Goal: Task Accomplishment & Management: Manage account settings

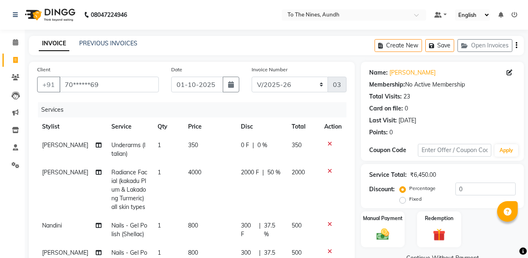
select select "614"
select select "service"
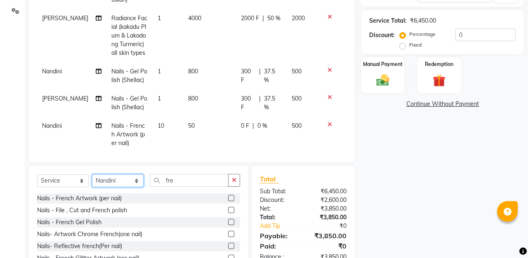
click at [135, 178] on select "Select Stylist [PERSON_NAME] client Nandini Nano [PERSON_NAME] Reception [PERSO…" at bounding box center [118, 181] width 52 height 13
select select "67064"
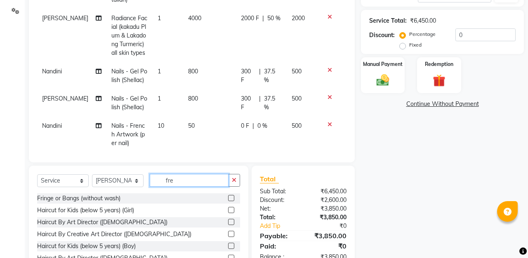
click at [218, 180] on input "fre" at bounding box center [189, 180] width 79 height 13
type input "f"
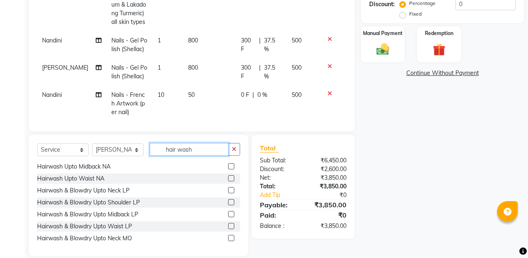
scroll to position [125, 0]
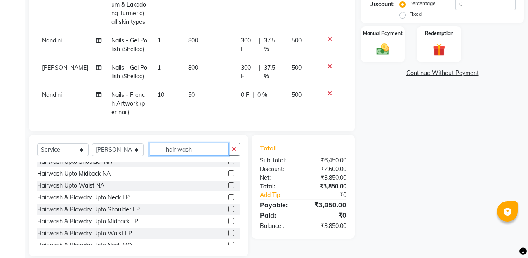
type input "hair wash"
click at [232, 221] on label at bounding box center [231, 221] width 6 height 6
click at [232, 221] on input "checkbox" at bounding box center [230, 221] width 5 height 5
checkbox input "false"
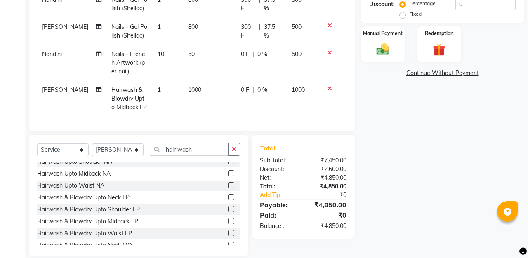
scroll to position [41, 0]
click at [243, 91] on span "0 F" at bounding box center [245, 90] width 8 height 9
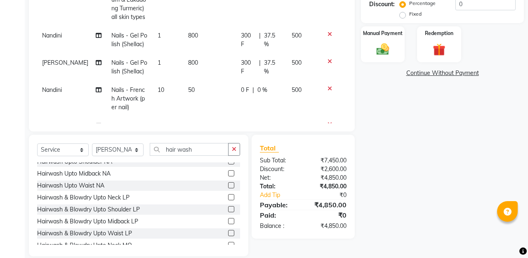
select select "67064"
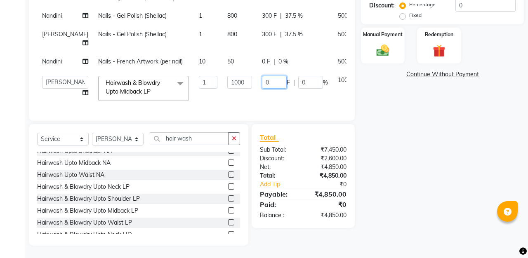
click at [262, 89] on input "0" at bounding box center [274, 82] width 25 height 13
type input "400"
click at [276, 42] on tbody "Pushpa Underarms (Italian) 1 350 0 F | 0 % 350 Pushpa Radiance Facial (kakadu P…" at bounding box center [210, 29] width 347 height 154
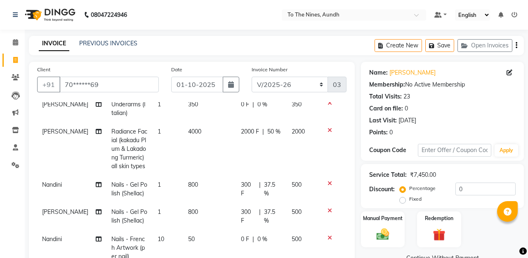
scroll to position [41, 0]
click at [321, 85] on select "INVQR/2025-26 INVCASH/2025-26 V/2025 V/2025-26" at bounding box center [290, 85] width 77 height 16
select select "6076"
type input "0266"
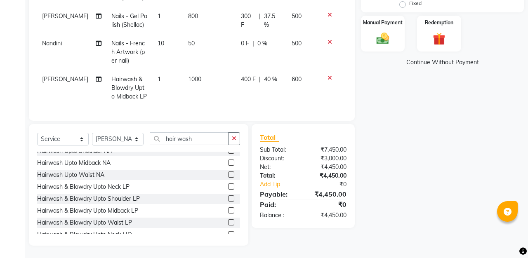
scroll to position [196, 0]
click at [386, 39] on img at bounding box center [382, 38] width 21 height 15
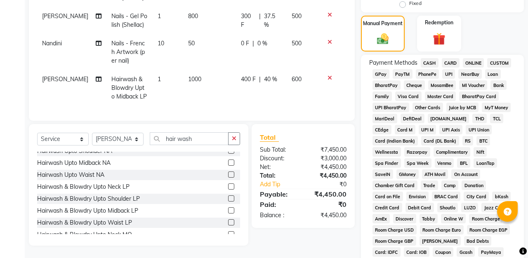
click at [381, 75] on span "GPay" at bounding box center [381, 73] width 17 height 9
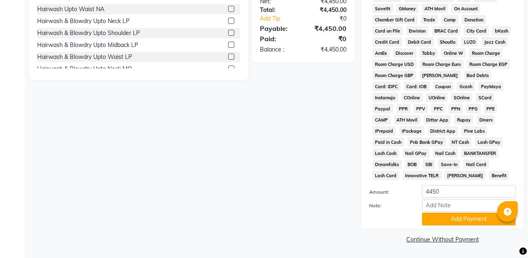
scroll to position [361, 0]
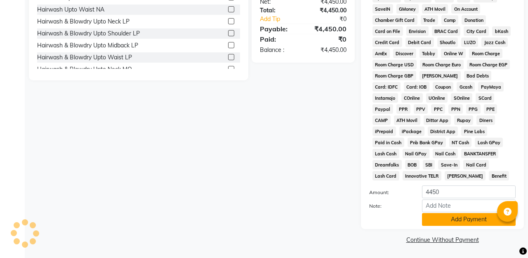
click at [459, 218] on button "Add Payment" at bounding box center [469, 219] width 94 height 13
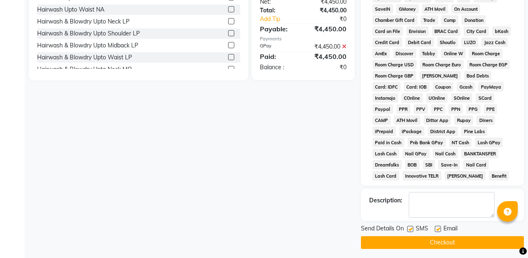
click at [467, 241] on button "Checkout" at bounding box center [442, 242] width 163 height 13
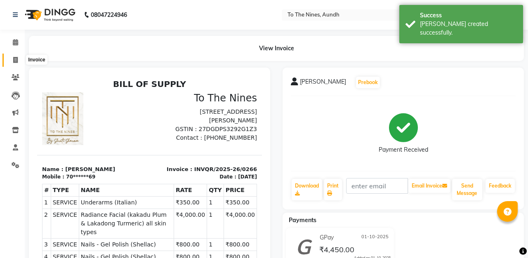
click at [14, 57] on icon at bounding box center [15, 60] width 5 height 6
select select "service"
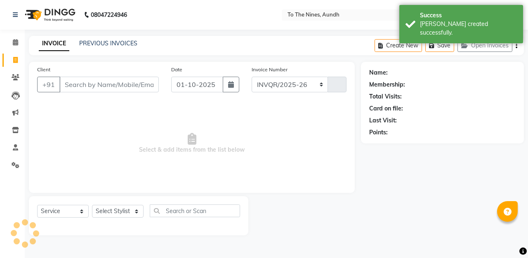
select select "614"
type input "0321"
click at [108, 85] on input "Client" at bounding box center [108, 85] width 99 height 16
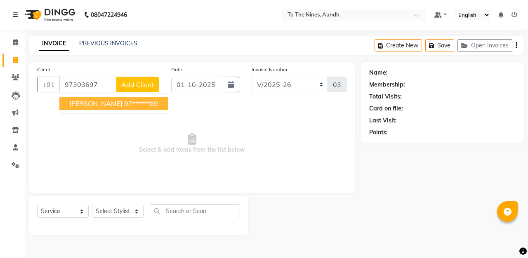
click at [106, 109] on button "Shejal Pal 97******89" at bounding box center [113, 103] width 109 height 13
type input "97******89"
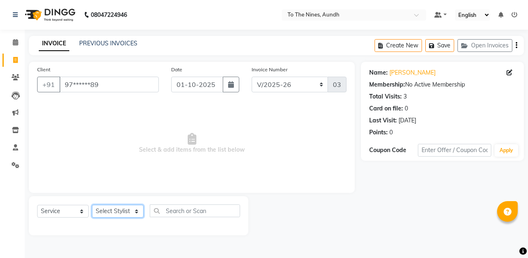
select select "67065"
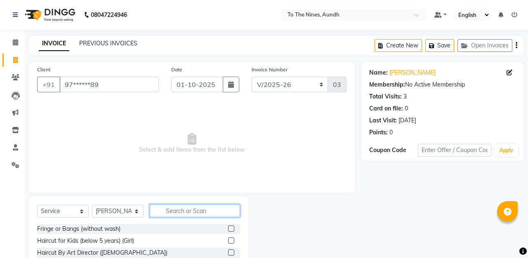
click at [184, 212] on input "text" at bounding box center [195, 211] width 90 height 13
type input "gel"
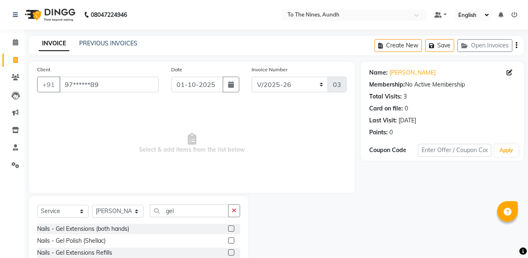
click at [232, 240] on label at bounding box center [231, 241] width 6 height 6
click at [232, 240] on input "checkbox" at bounding box center [230, 240] width 5 height 5
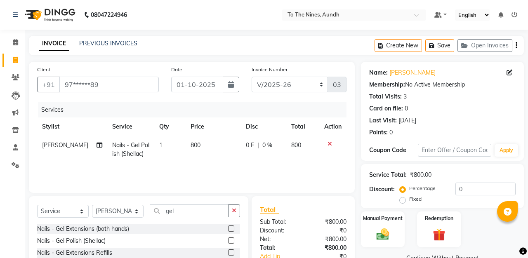
click at [232, 240] on label at bounding box center [231, 241] width 6 height 6
click at [232, 240] on input "checkbox" at bounding box center [230, 240] width 5 height 5
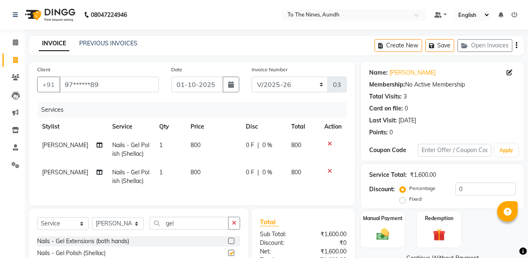
checkbox input "false"
click at [234, 84] on icon "button" at bounding box center [231, 84] width 6 height 7
select select "10"
select select "2025"
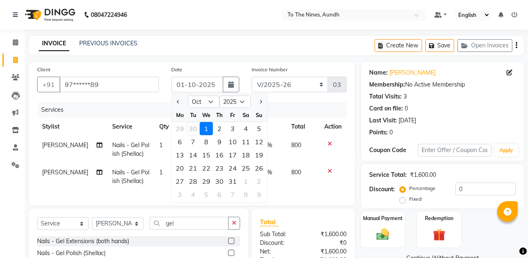
click at [194, 127] on div "30" at bounding box center [192, 128] width 13 height 13
type input "30-09-2025"
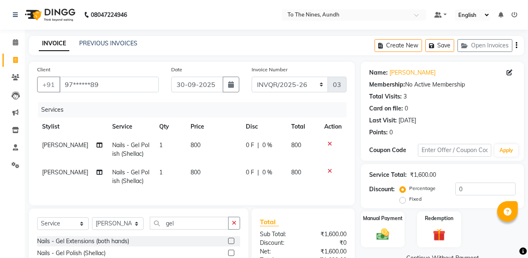
click at [248, 145] on span "0 F" at bounding box center [250, 145] width 8 height 9
select select "67065"
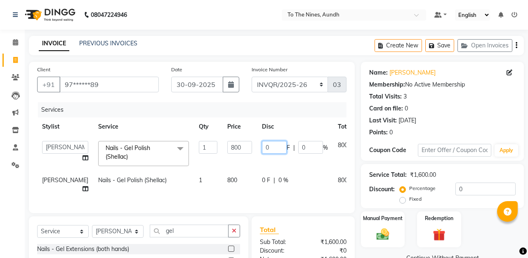
click at [262, 145] on input "0" at bounding box center [274, 147] width 25 height 13
type input "300"
click at [249, 107] on div "Services" at bounding box center [195, 109] width 315 height 15
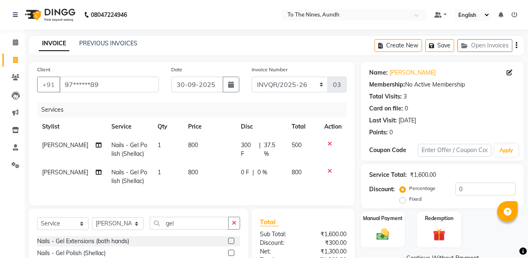
click at [243, 177] on td "0 F | 0 %" at bounding box center [261, 176] width 51 height 27
select select "67065"
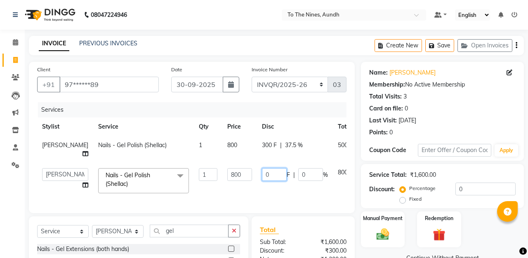
click at [262, 176] on input "0" at bounding box center [274, 174] width 25 height 13
type input "300"
click at [251, 107] on div "Services" at bounding box center [195, 109] width 315 height 15
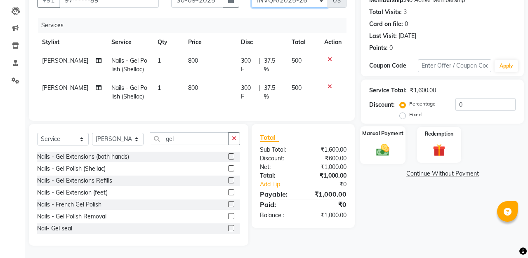
scroll to position [85, 0]
click at [383, 146] on img at bounding box center [382, 149] width 21 height 15
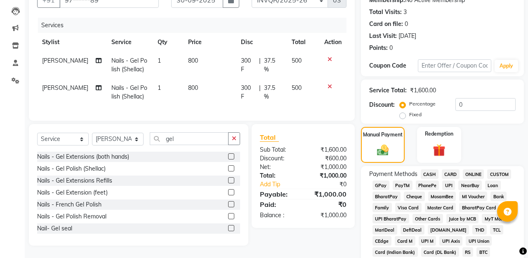
click at [386, 183] on span "GPay" at bounding box center [381, 185] width 17 height 9
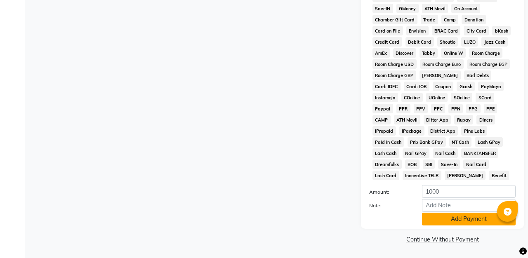
scroll to position [361, 0]
click at [459, 215] on button "Add Payment" at bounding box center [469, 219] width 94 height 13
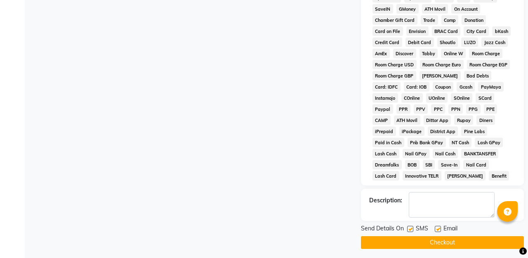
click at [476, 241] on button "Checkout" at bounding box center [442, 242] width 163 height 13
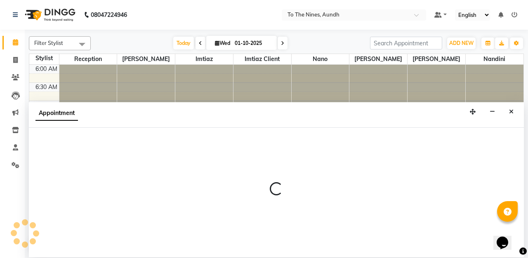
select select "59105"
select select "tentative"
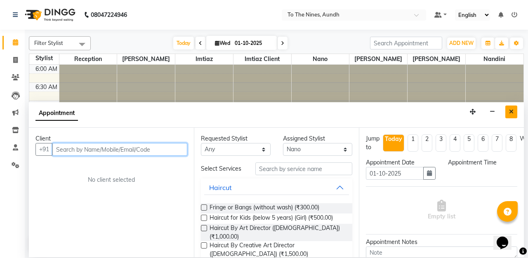
select select "495"
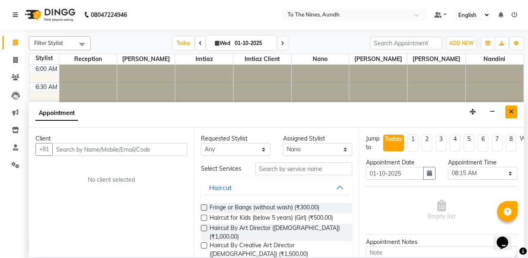
click at [509, 112] on button "Close" at bounding box center [511, 112] width 12 height 13
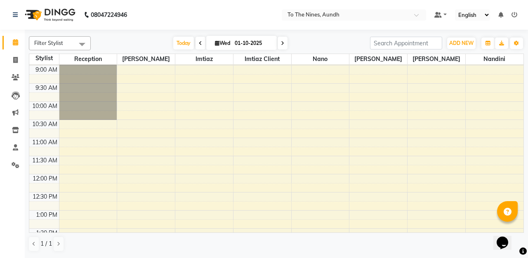
scroll to position [106, 0]
